Goal: Find specific page/section: Find specific page/section

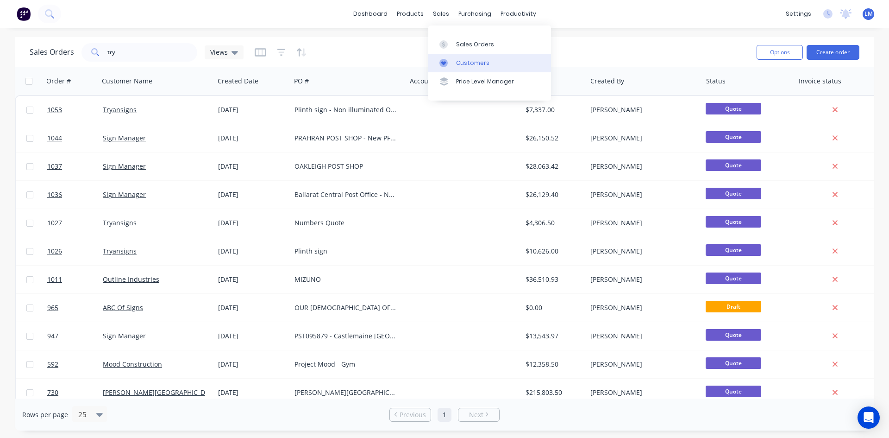
click at [474, 60] on div "Customers" at bounding box center [472, 63] width 33 height 8
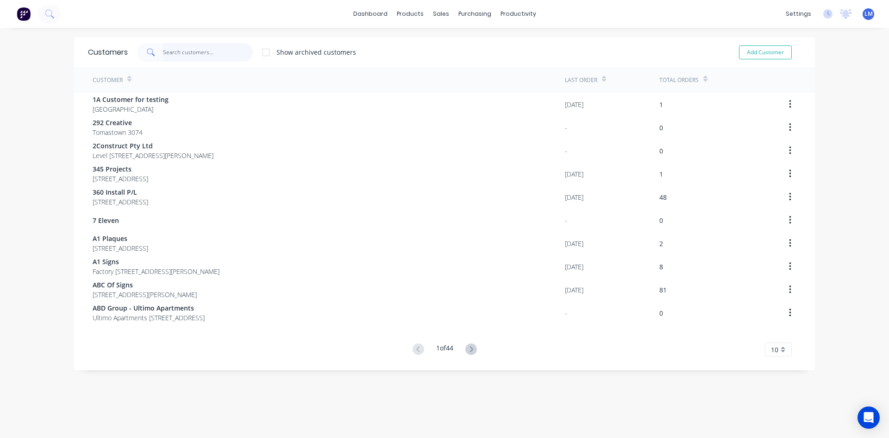
click at [177, 53] on input "text" at bounding box center [208, 52] width 90 height 19
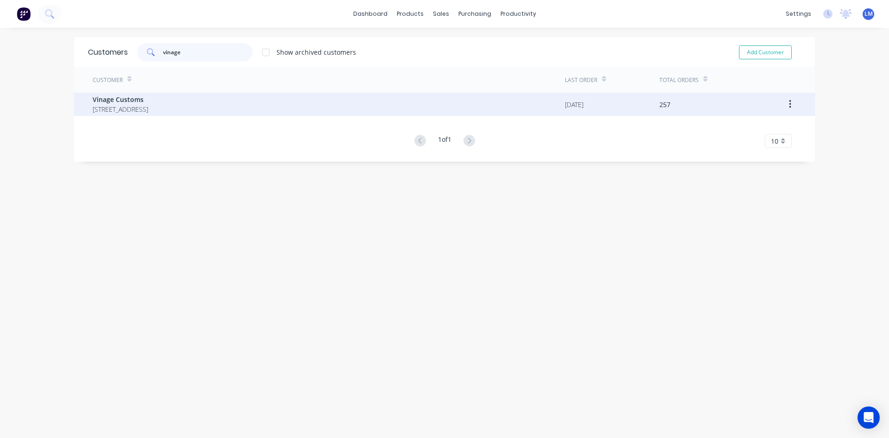
type input "vinage"
click at [126, 98] on span "Vinage Customs" at bounding box center [121, 99] width 56 height 10
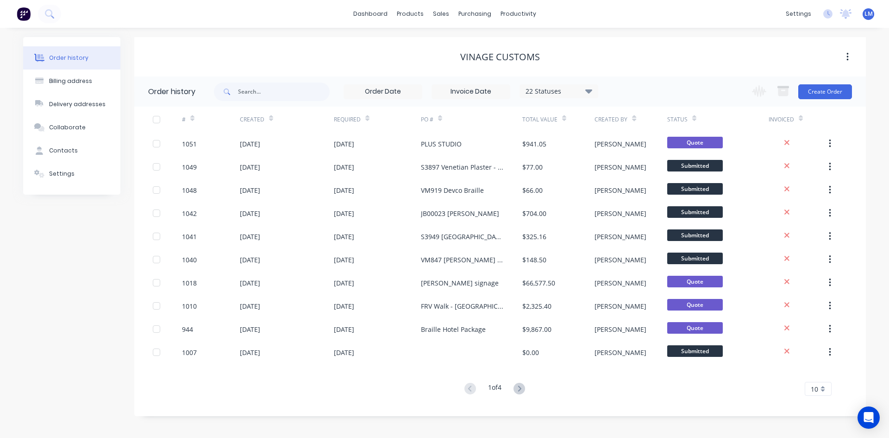
click at [590, 93] on icon at bounding box center [588, 91] width 7 height 4
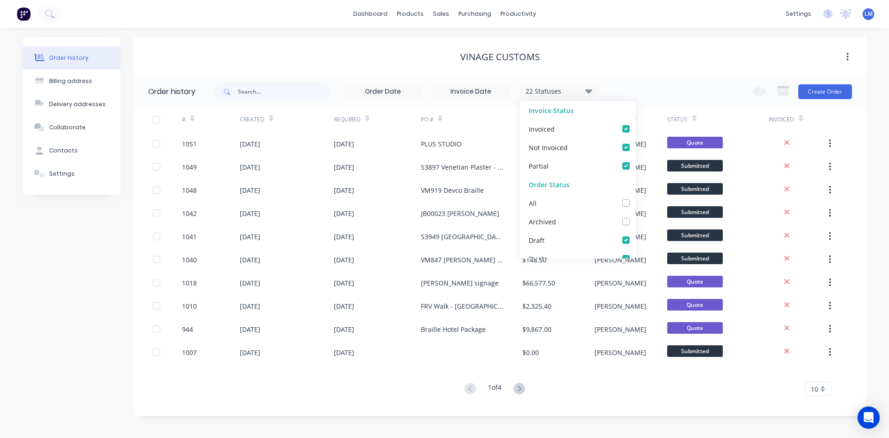
click at [635, 198] on label at bounding box center [635, 198] width 0 height 0
click at [635, 205] on input "checkbox" at bounding box center [638, 202] width 7 height 9
checkbox input "true"
click at [664, 71] on div "Vinage Customs" at bounding box center [500, 56] width 732 height 39
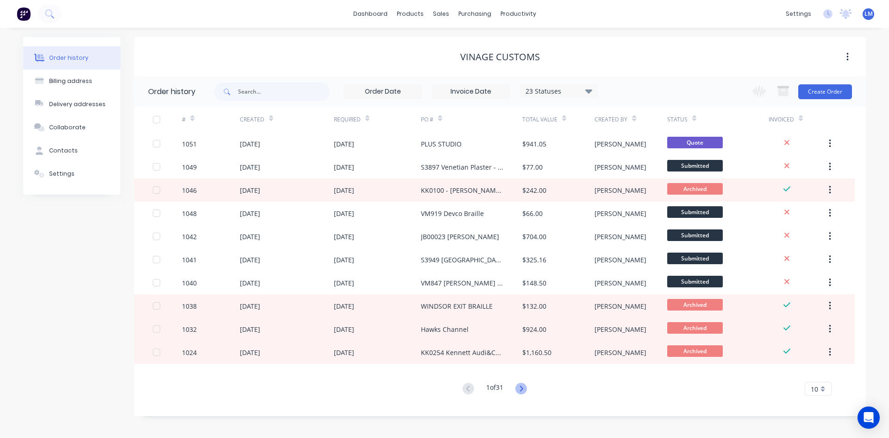
click at [521, 386] on icon at bounding box center [521, 389] width 12 height 12
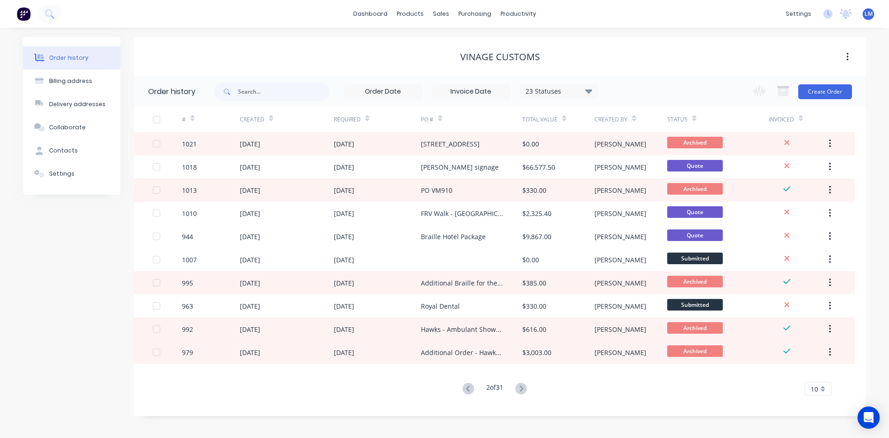
click at [521, 386] on icon at bounding box center [521, 389] width 12 height 12
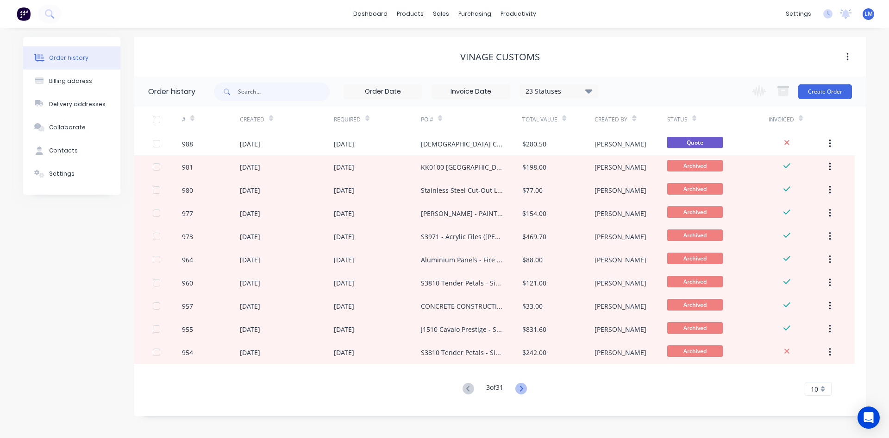
click at [523, 389] on icon at bounding box center [521, 388] width 3 height 6
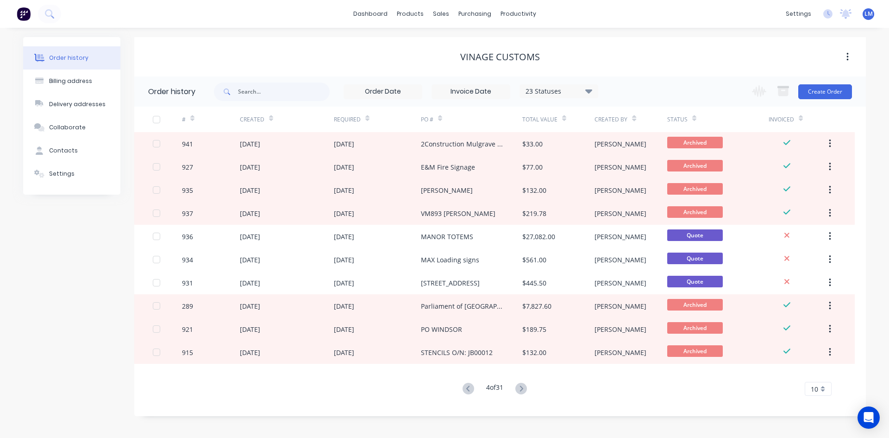
click at [523, 389] on icon at bounding box center [521, 388] width 3 height 6
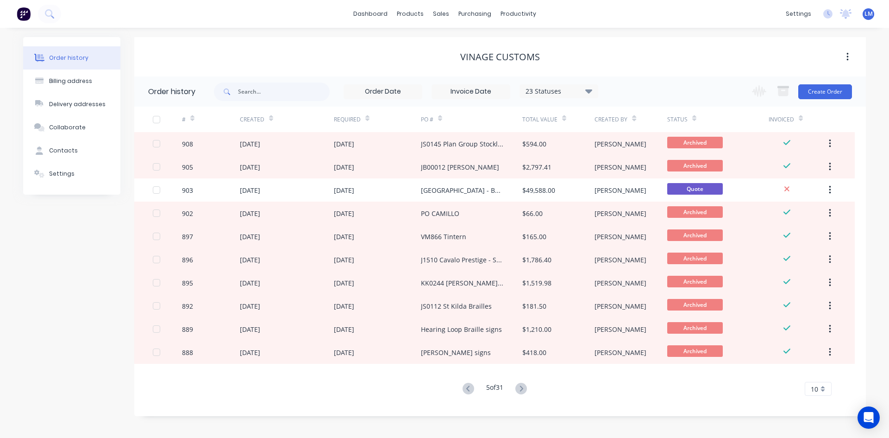
click at [523, 389] on icon at bounding box center [521, 388] width 3 height 6
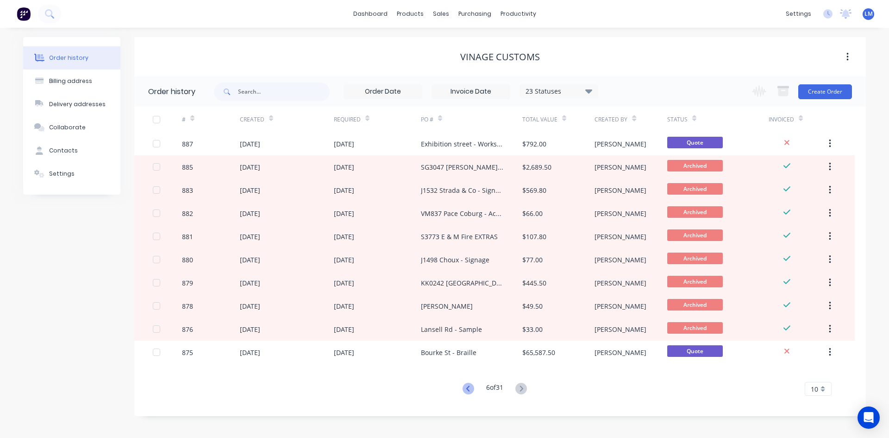
click at [467, 389] on g at bounding box center [469, 389] width 12 height 12
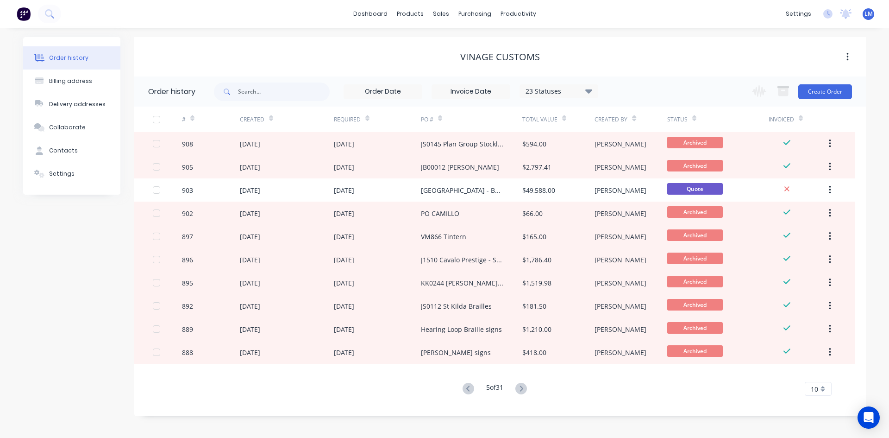
click at [467, 389] on icon at bounding box center [469, 389] width 12 height 12
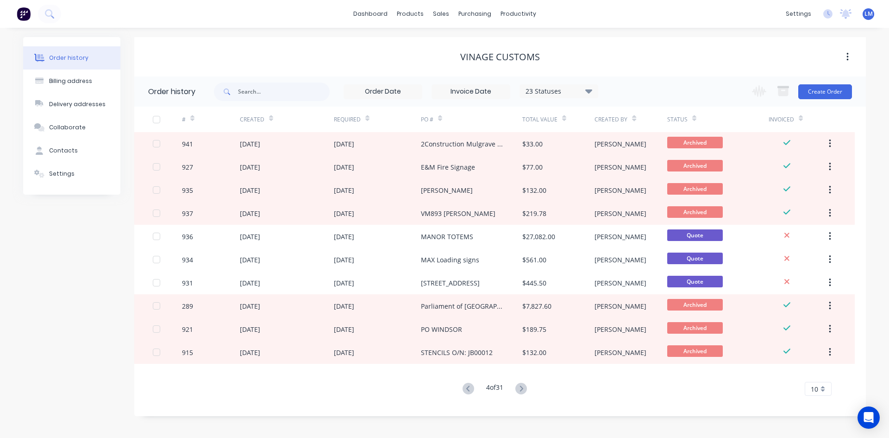
click at [467, 389] on icon at bounding box center [469, 389] width 12 height 12
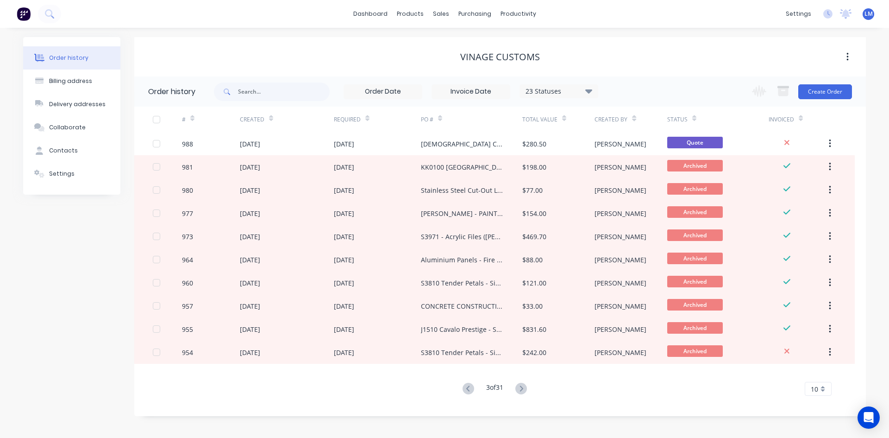
click at [467, 389] on icon at bounding box center [469, 389] width 12 height 12
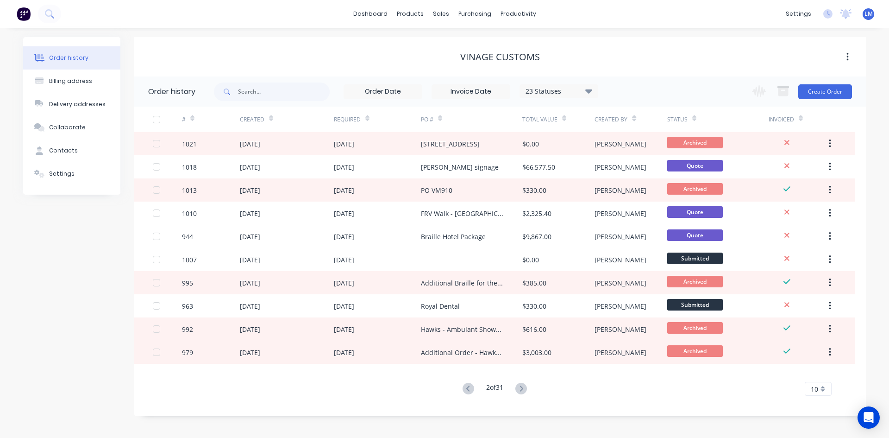
click at [467, 389] on icon at bounding box center [469, 389] width 12 height 12
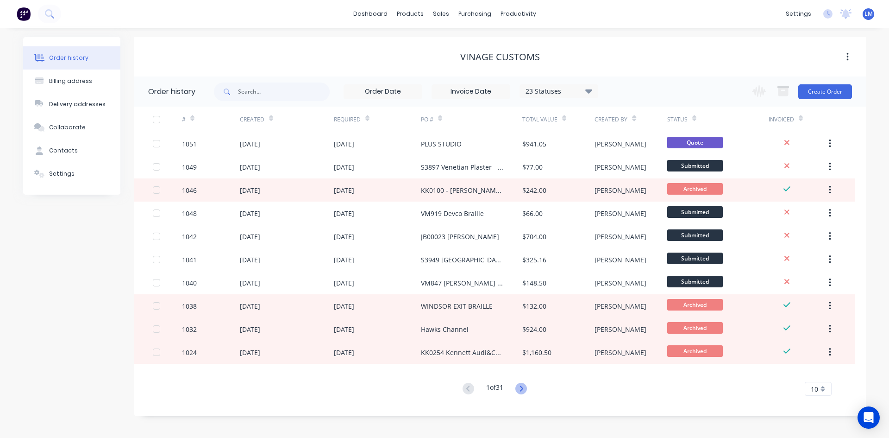
click at [526, 390] on icon at bounding box center [521, 389] width 12 height 12
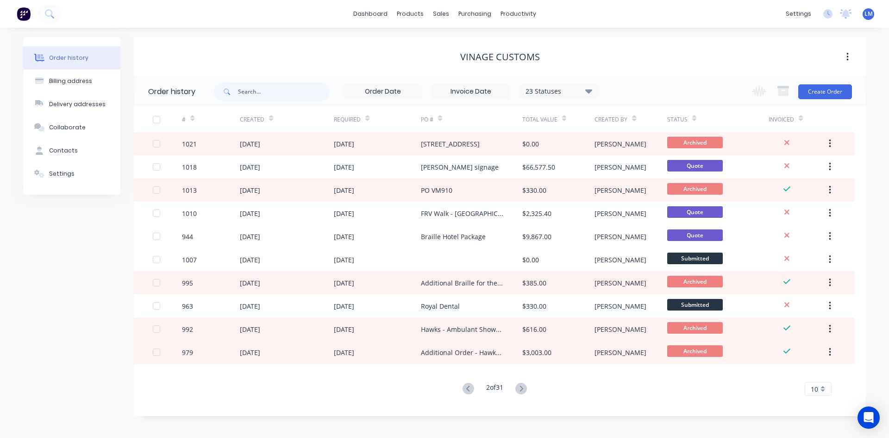
click at [526, 390] on icon at bounding box center [521, 389] width 12 height 12
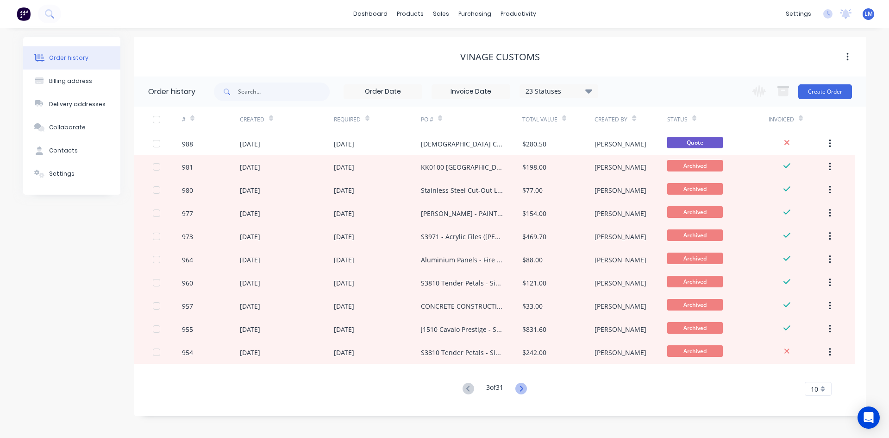
click at [524, 387] on icon at bounding box center [521, 389] width 12 height 12
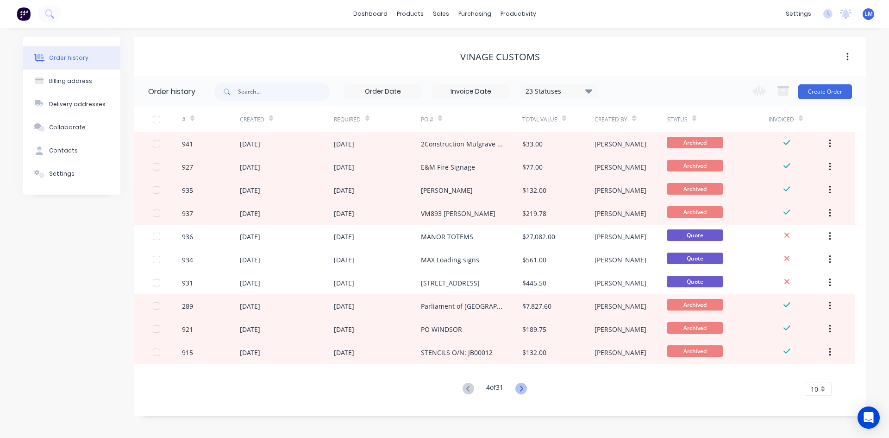
click at [522, 385] on icon at bounding box center [521, 389] width 12 height 12
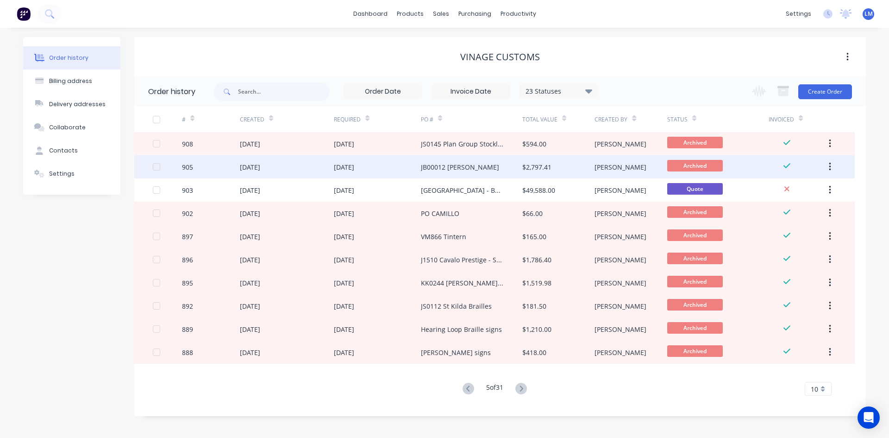
click at [486, 168] on div "JB00012 [PERSON_NAME]" at bounding box center [471, 166] width 101 height 23
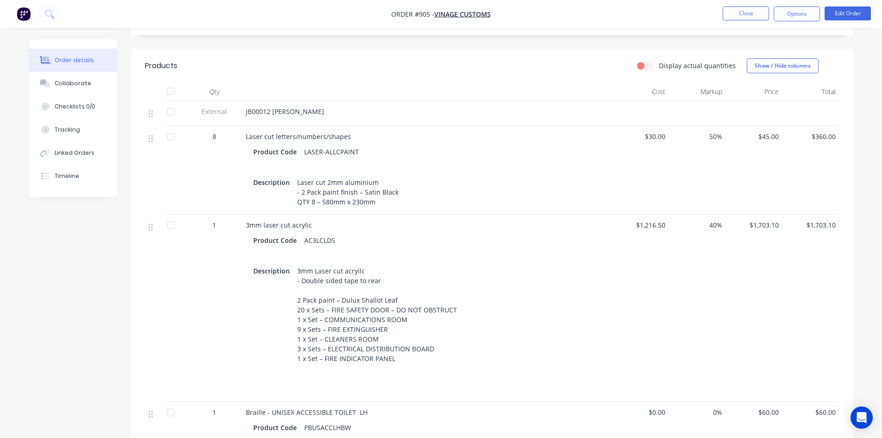
scroll to position [233, 0]
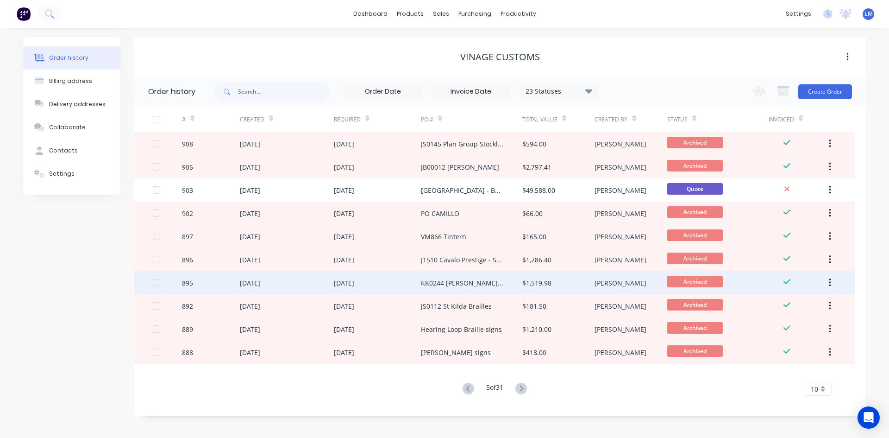
click at [501, 282] on div "KK0244 [PERSON_NAME] St" at bounding box center [471, 282] width 101 height 23
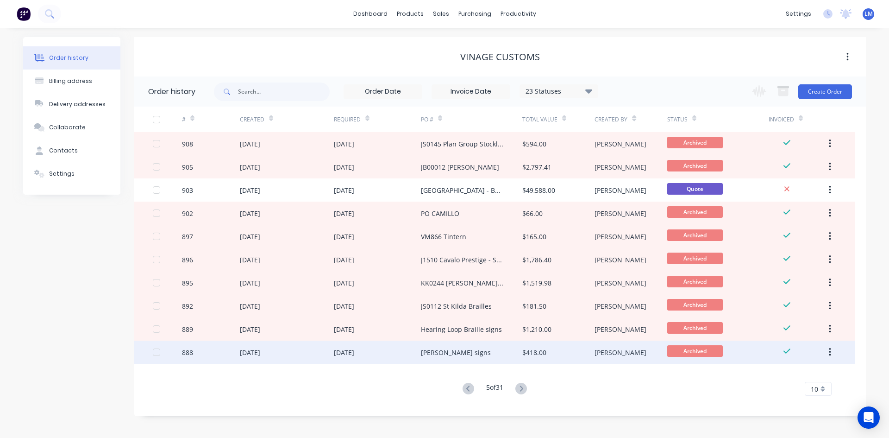
click at [474, 356] on div "[PERSON_NAME] signs" at bounding box center [456, 352] width 70 height 10
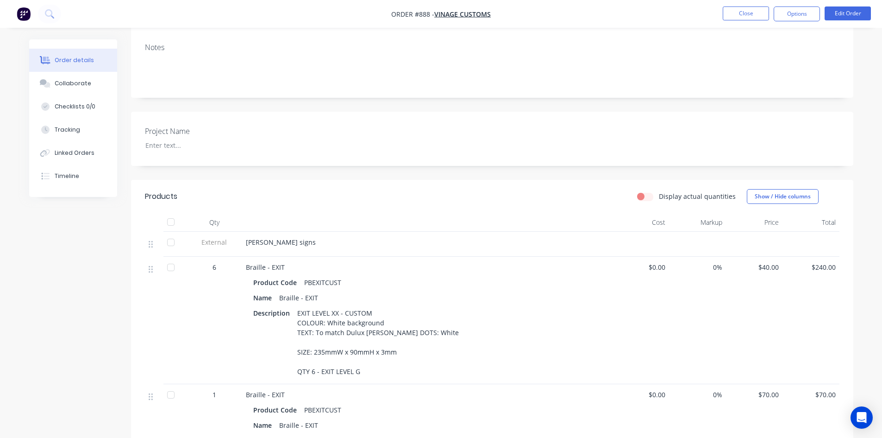
scroll to position [93, 0]
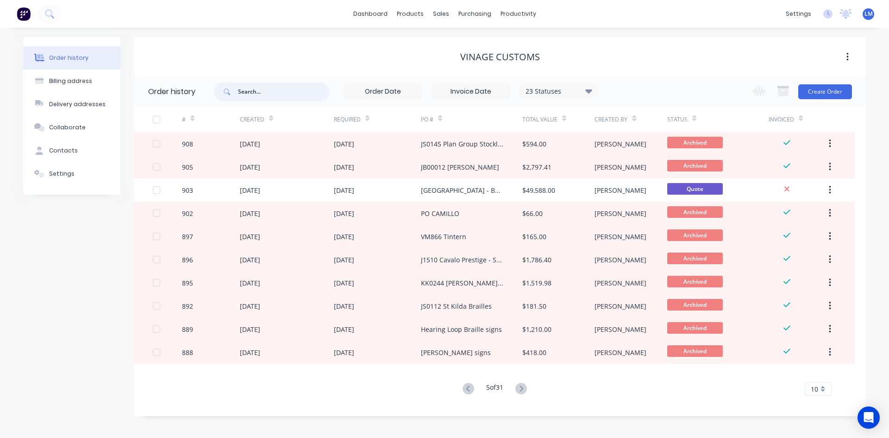
click at [272, 90] on input "text" at bounding box center [284, 91] width 92 height 19
type input "[PERSON_NAME]"
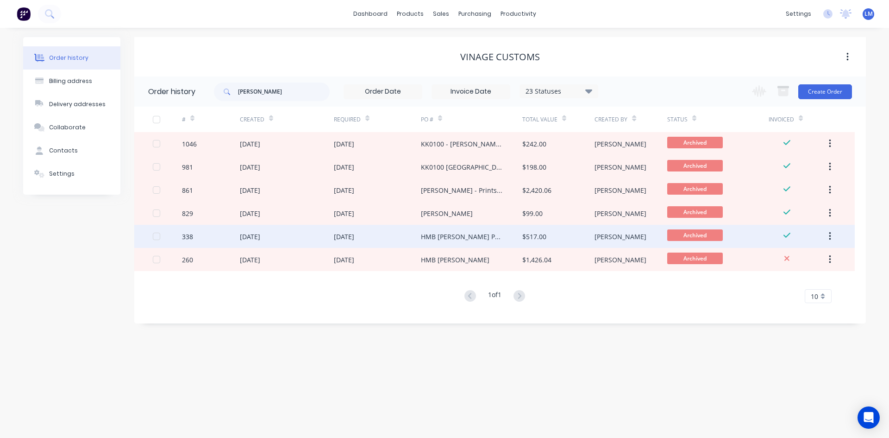
click at [497, 240] on div "HMB [PERSON_NAME] PO KK0100" at bounding box center [462, 237] width 83 height 10
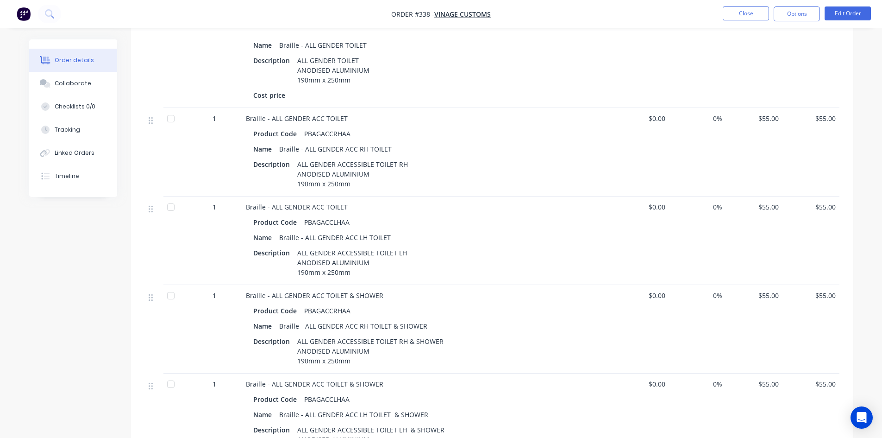
scroll to position [135, 0]
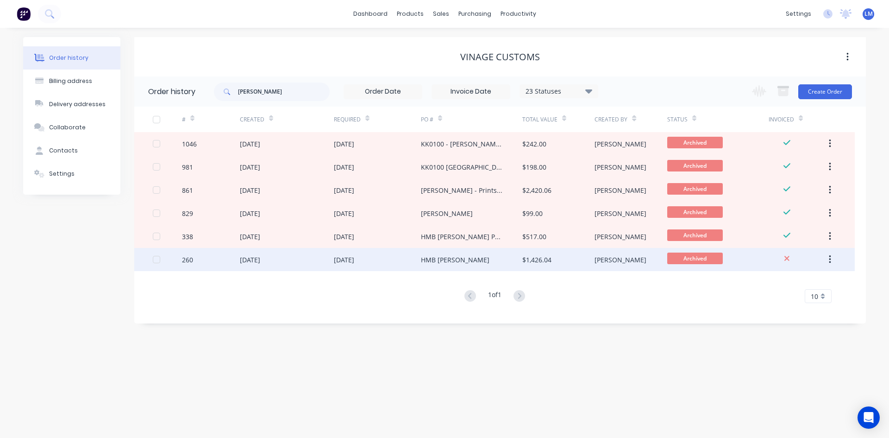
click at [455, 257] on div "HMB [PERSON_NAME]" at bounding box center [471, 259] width 101 height 23
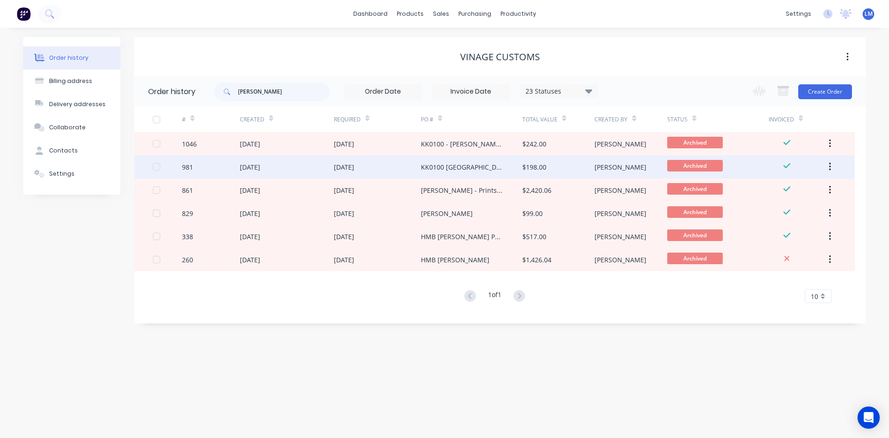
click at [404, 166] on div "[DATE]" at bounding box center [377, 166] width 87 height 23
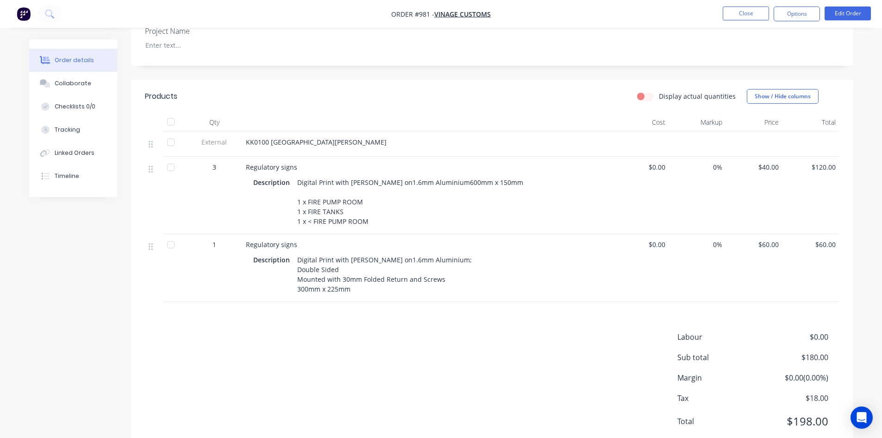
scroll to position [288, 0]
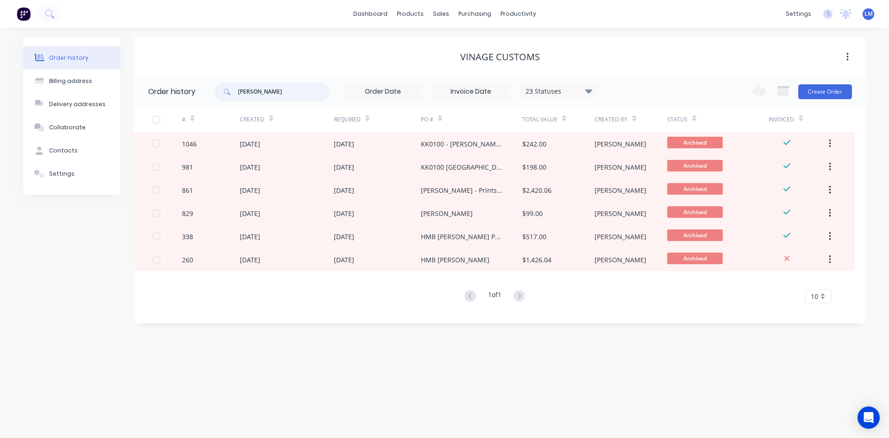
drag, startPoint x: 254, startPoint y: 91, endPoint x: 230, endPoint y: 90, distance: 24.1
click at [231, 90] on div "[PERSON_NAME]" at bounding box center [272, 91] width 116 height 19
click at [285, 61] on div "Vinage Customs" at bounding box center [500, 56] width 732 height 11
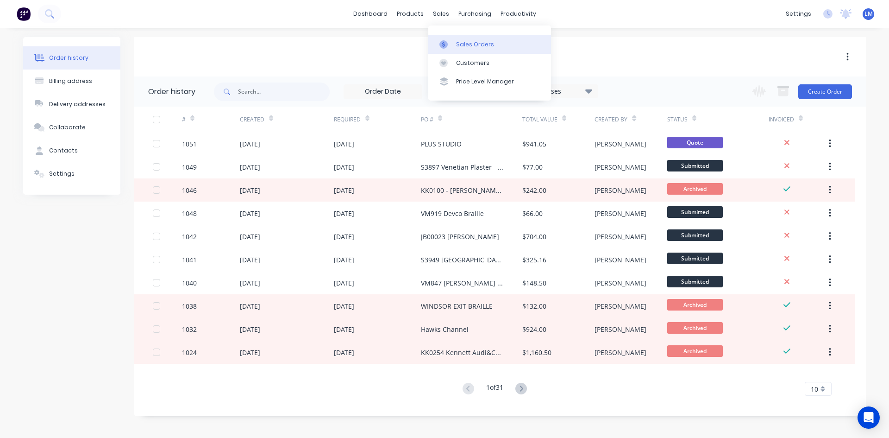
click at [463, 44] on div "Sales Orders" at bounding box center [475, 44] width 38 height 8
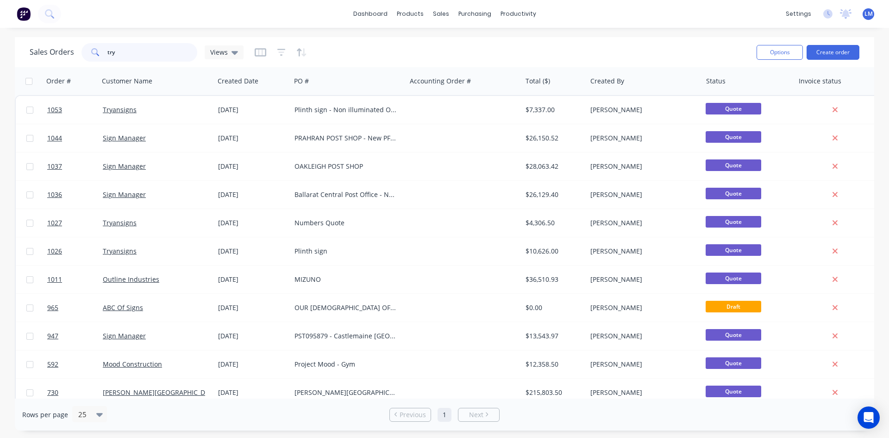
drag, startPoint x: 94, startPoint y: 50, endPoint x: 87, endPoint y: 50, distance: 7.4
click at [88, 50] on div "try" at bounding box center [140, 52] width 116 height 19
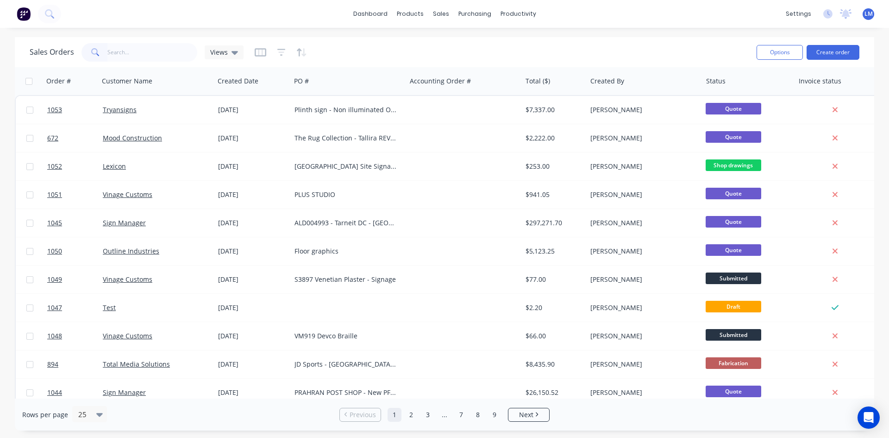
click at [387, 48] on div "Sales Orders Views" at bounding box center [390, 52] width 720 height 23
